Goal: Information Seeking & Learning: Learn about a topic

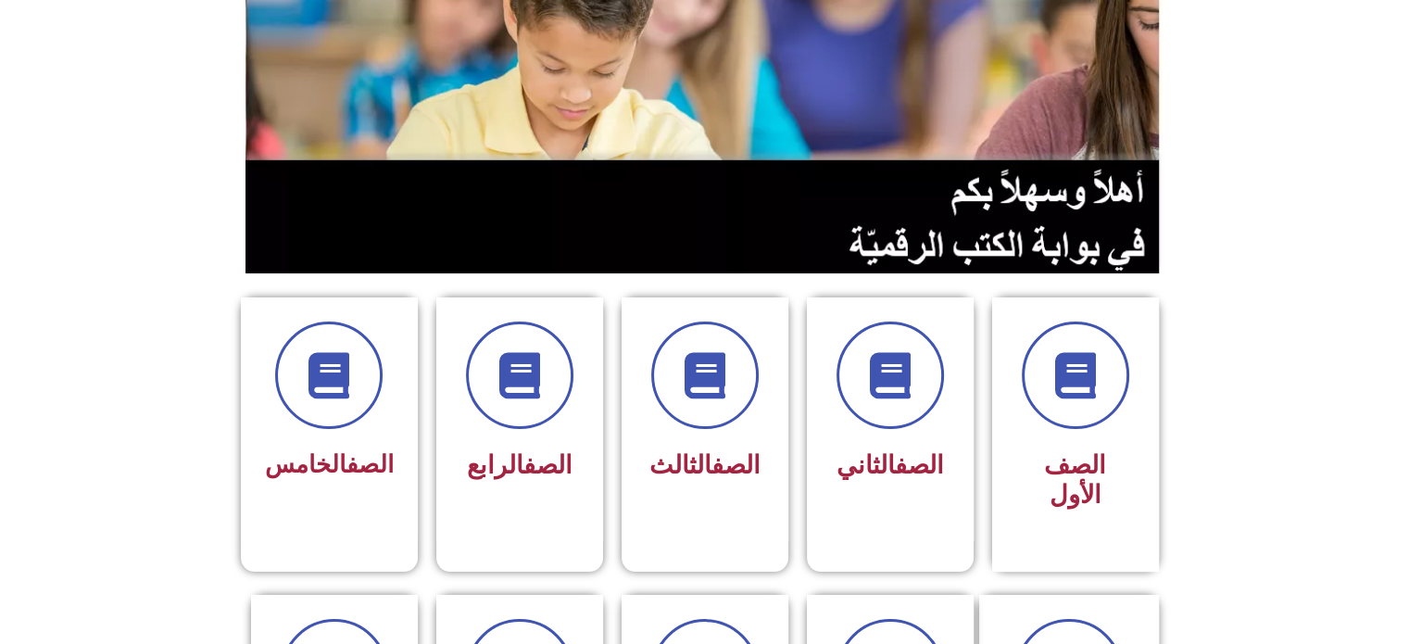
scroll to position [299, 0]
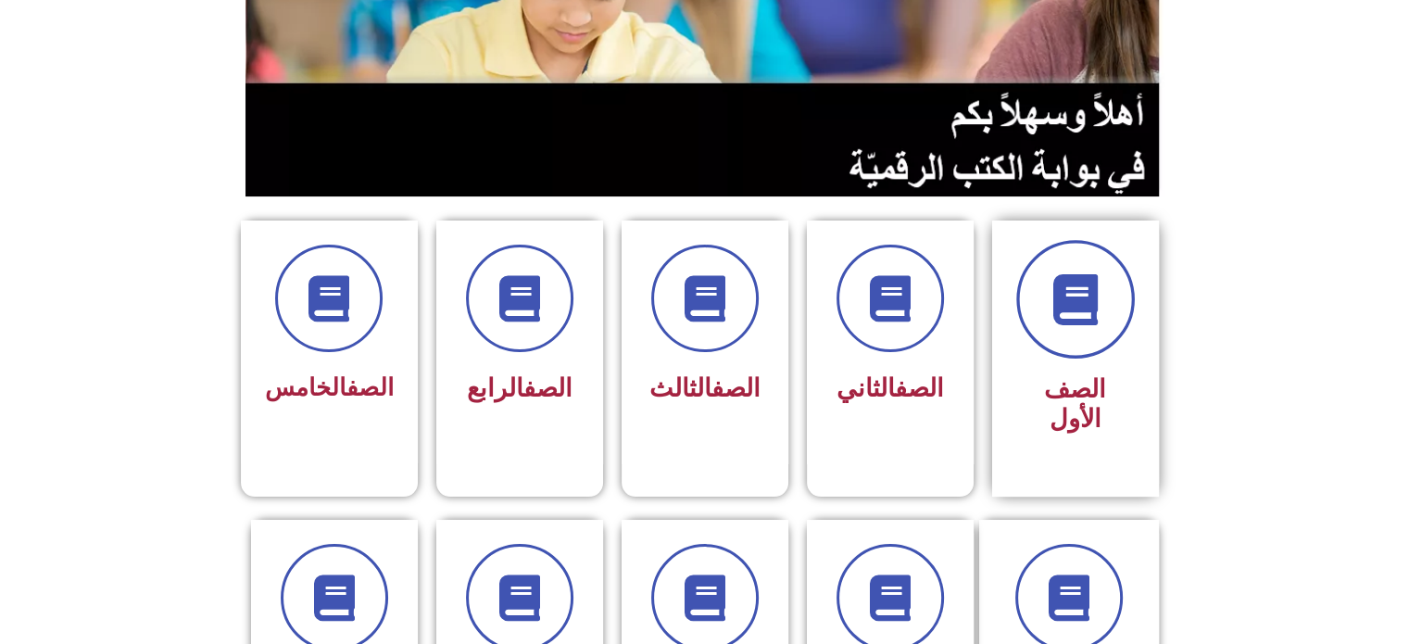
click at [1046, 327] on span at bounding box center [1075, 299] width 119 height 119
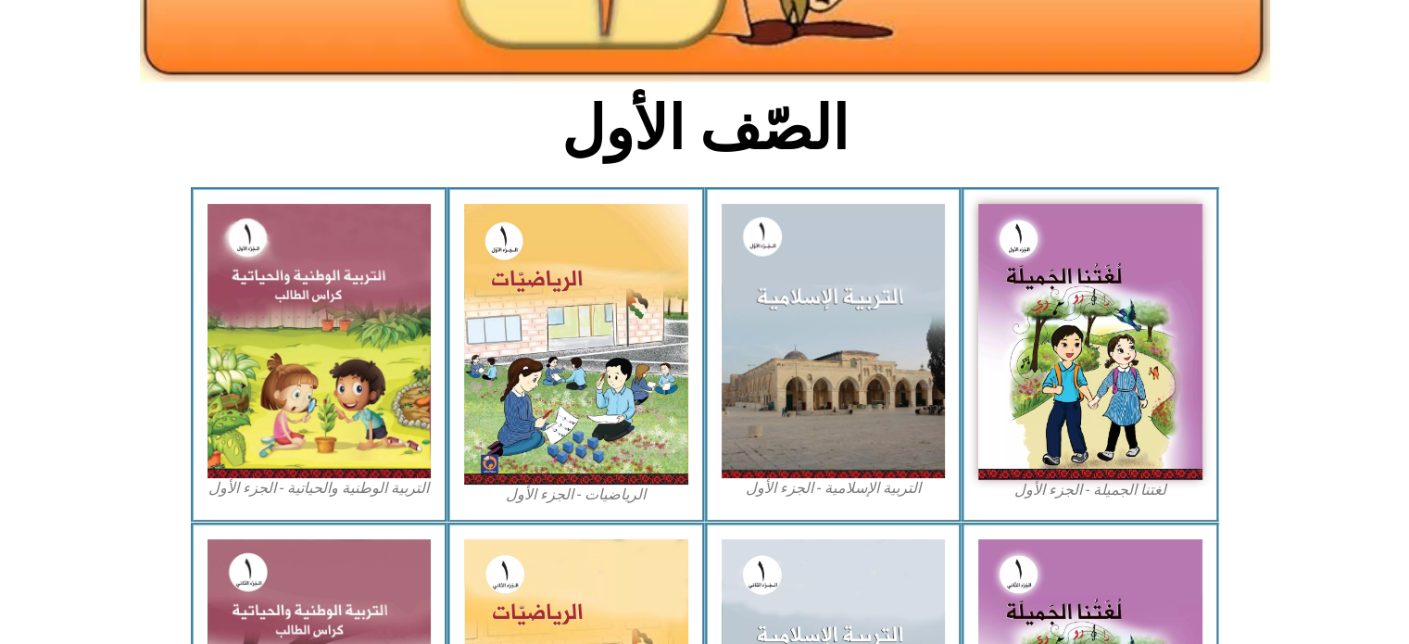
scroll to position [396, 0]
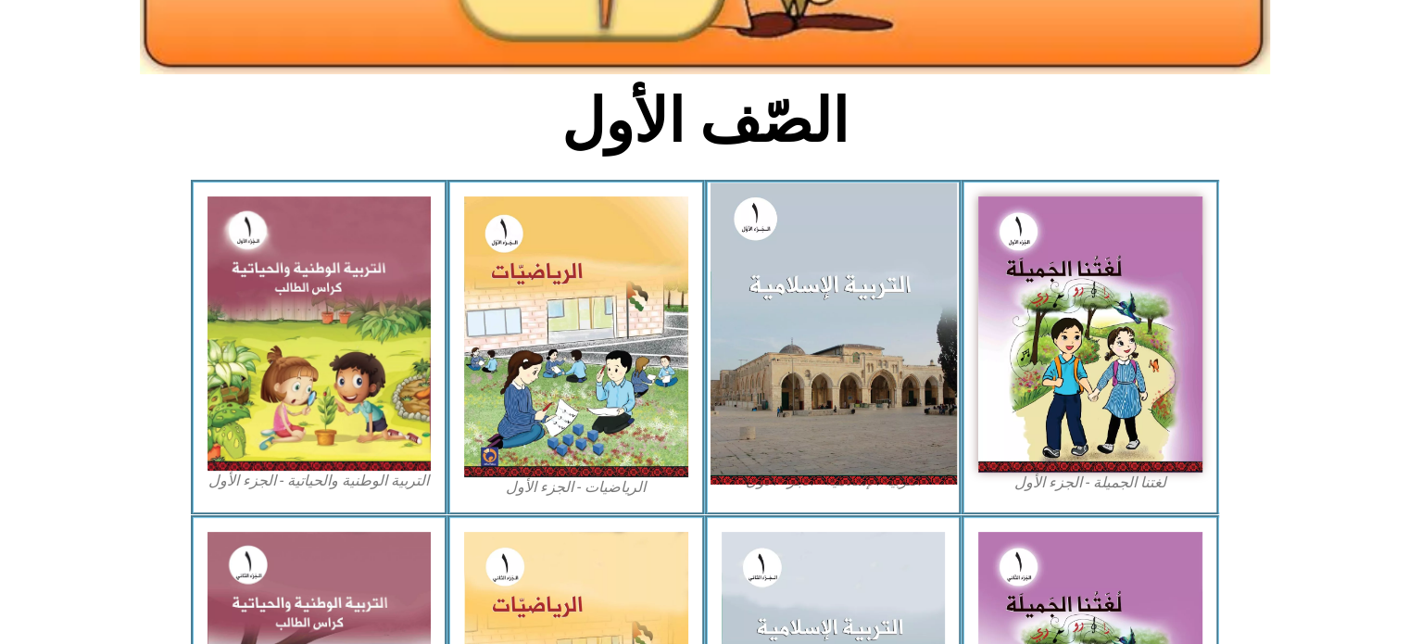
click at [797, 402] on img at bounding box center [832, 332] width 246 height 301
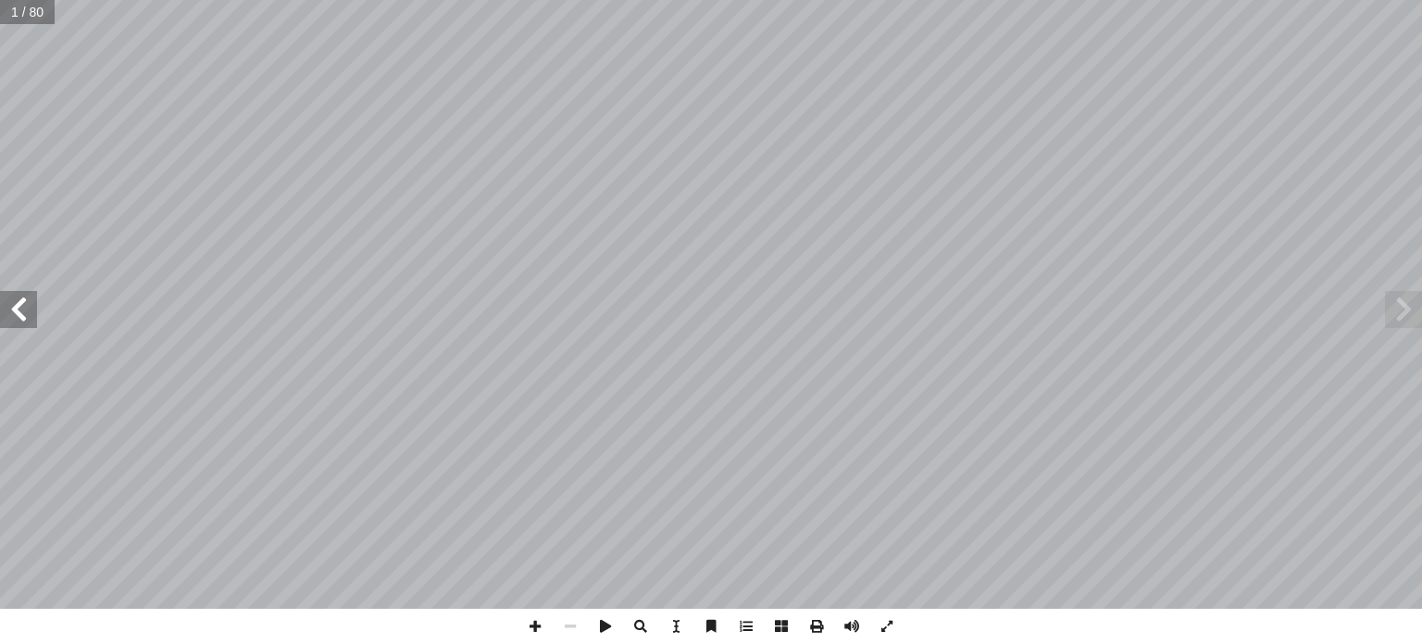
click at [1409, 311] on span at bounding box center [1403, 309] width 37 height 37
click at [15, 314] on span at bounding box center [18, 309] width 37 height 37
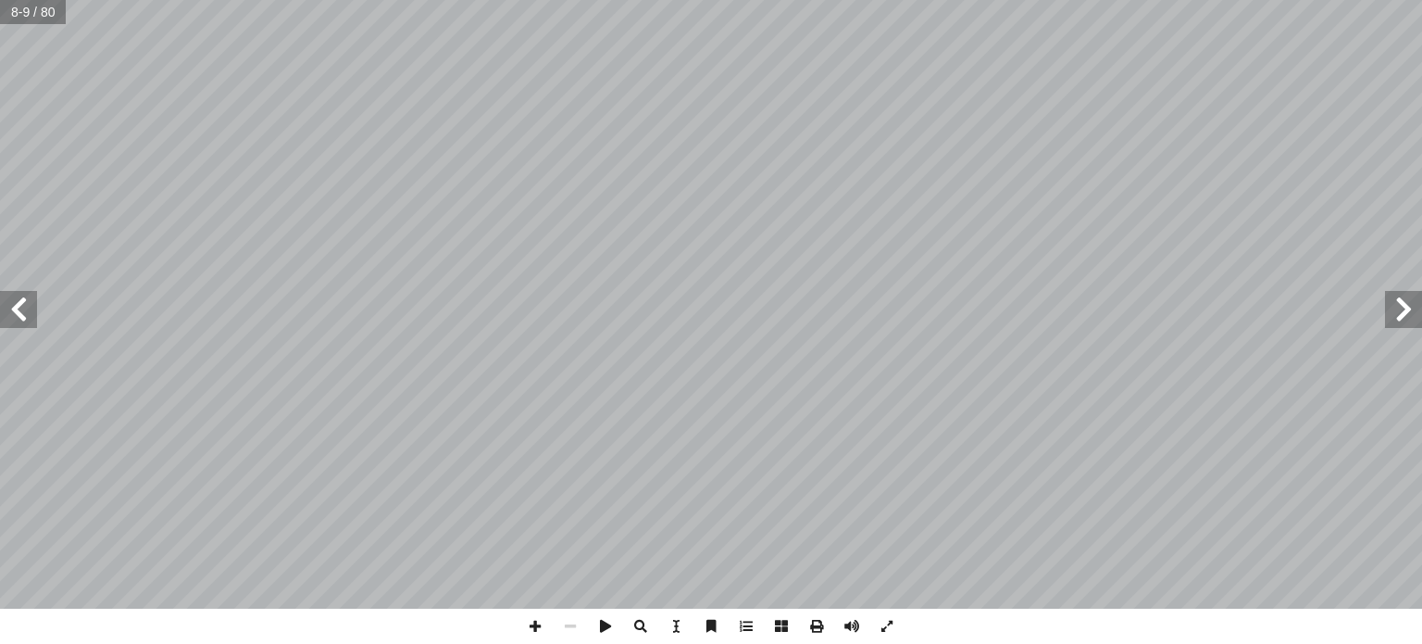
click at [1404, 307] on span at bounding box center [1403, 309] width 37 height 37
click at [14, 318] on span at bounding box center [18, 309] width 37 height 37
click at [7, 316] on span at bounding box center [18, 309] width 37 height 37
click at [19, 298] on span at bounding box center [18, 309] width 37 height 37
click at [27, 301] on span at bounding box center [18, 309] width 37 height 37
